Goal: Information Seeking & Learning: Compare options

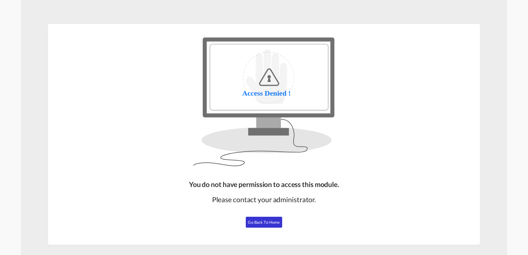
click at [251, 222] on span "Go Back to Home" at bounding box center [264, 222] width 32 height 5
